Goal: Task Accomplishment & Management: Manage account settings

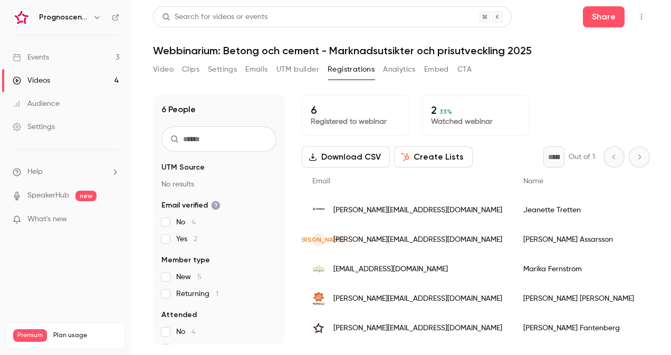
click at [68, 61] on link "Events 3" at bounding box center [66, 57] width 132 height 23
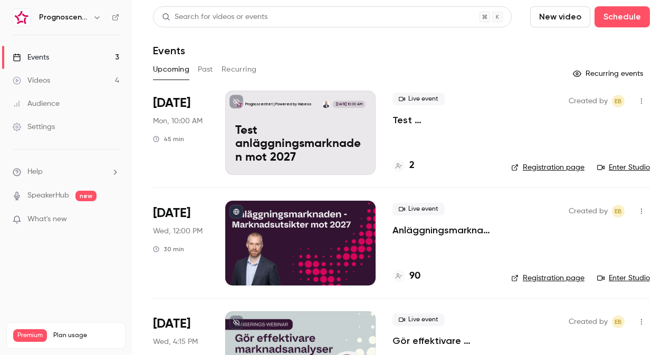
click at [441, 224] on div "Live event Anläggningsmarknaden: Marknadsutsikter mot 2027" at bounding box center [443, 220] width 102 height 34
click at [436, 227] on p "Anläggningsmarknaden: Marknadsutsikter mot 2027" at bounding box center [443, 230] width 102 height 13
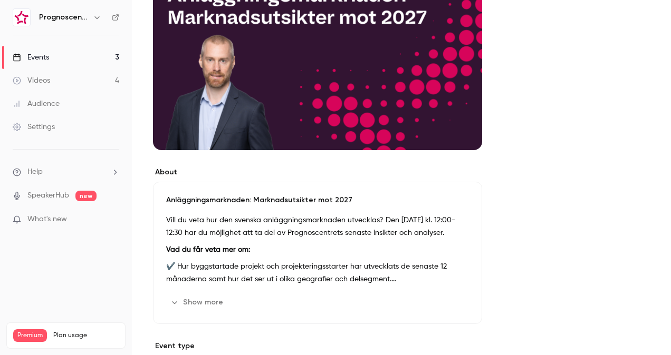
scroll to position [2, 0]
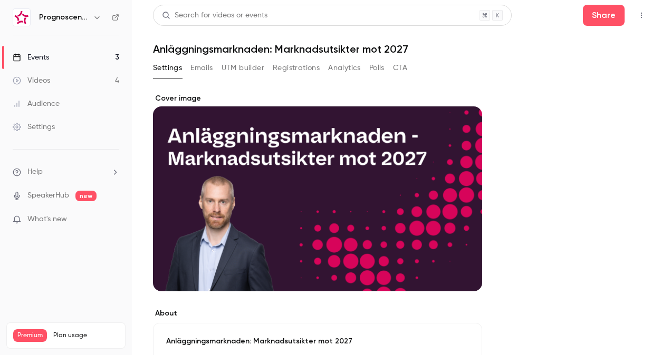
click at [306, 72] on button "Registrations" at bounding box center [296, 68] width 47 height 17
